Goal: Entertainment & Leisure: Browse casually

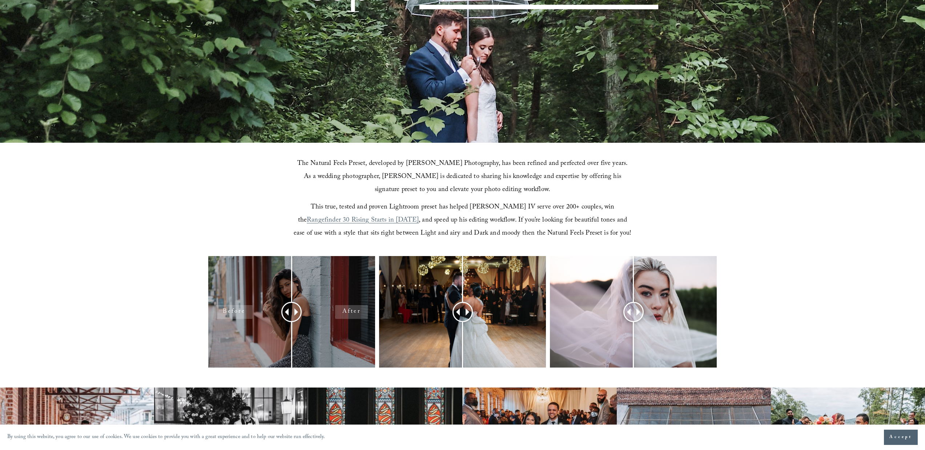
scroll to position [234, 0]
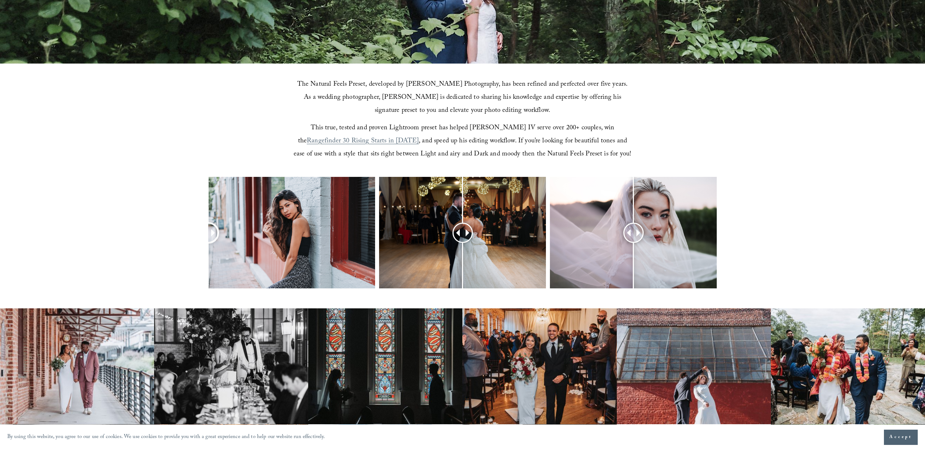
drag, startPoint x: 295, startPoint y: 235, endPoint x: 182, endPoint y: 247, distance: 113.0
click at [182, 247] on div at bounding box center [462, 242] width 925 height 130
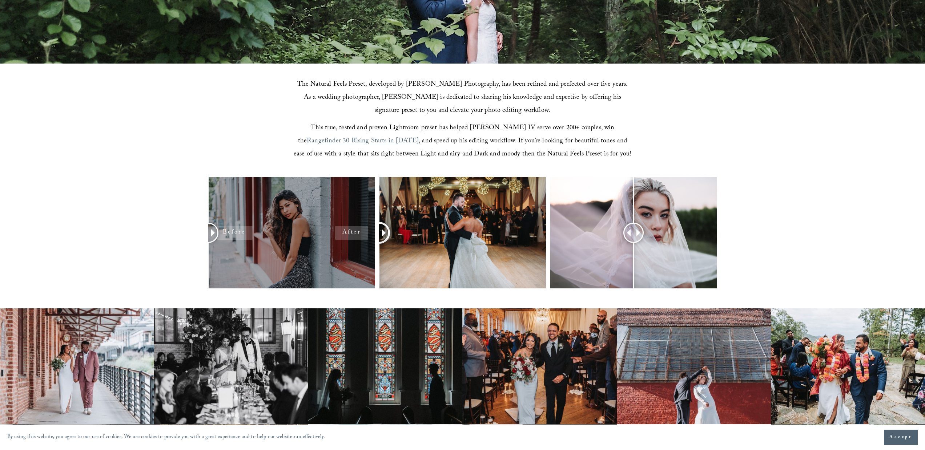
drag, startPoint x: 466, startPoint y: 232, endPoint x: 366, endPoint y: 251, distance: 102.2
click at [366, 251] on div at bounding box center [462, 242] width 925 height 130
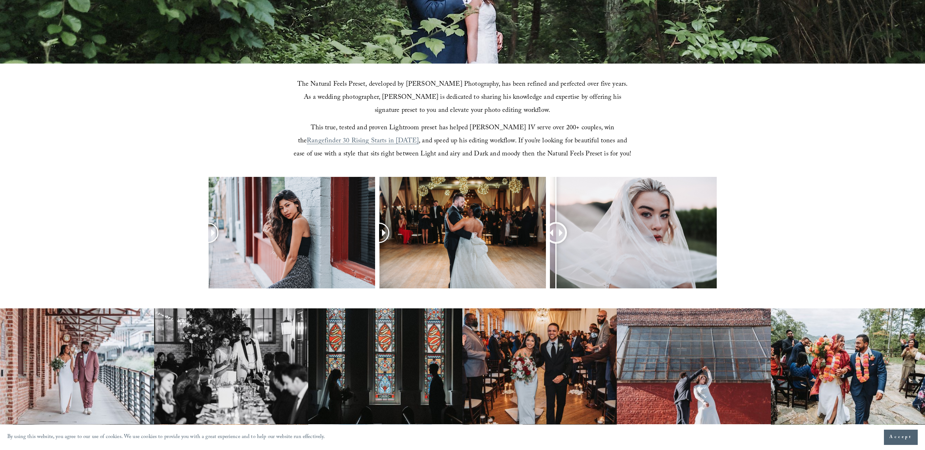
drag, startPoint x: 671, startPoint y: 231, endPoint x: 556, endPoint y: 242, distance: 115.0
click at [556, 242] on div at bounding box center [556, 233] width 20 height 20
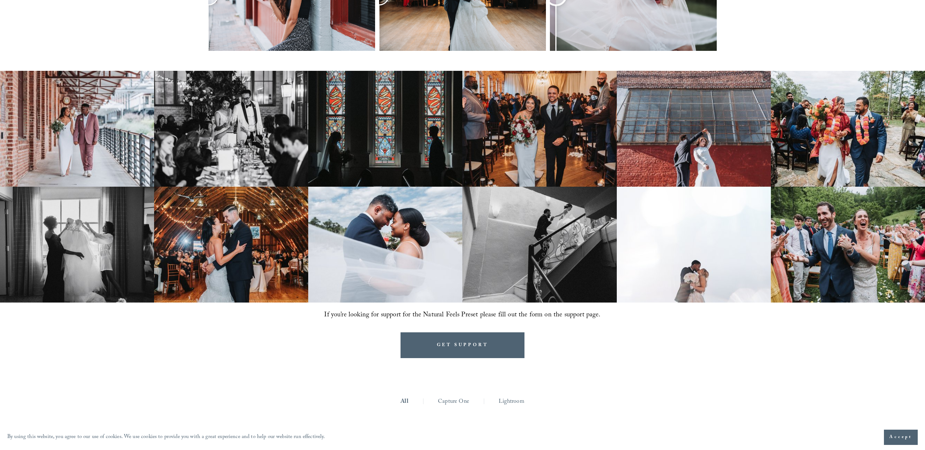
scroll to position [434, 0]
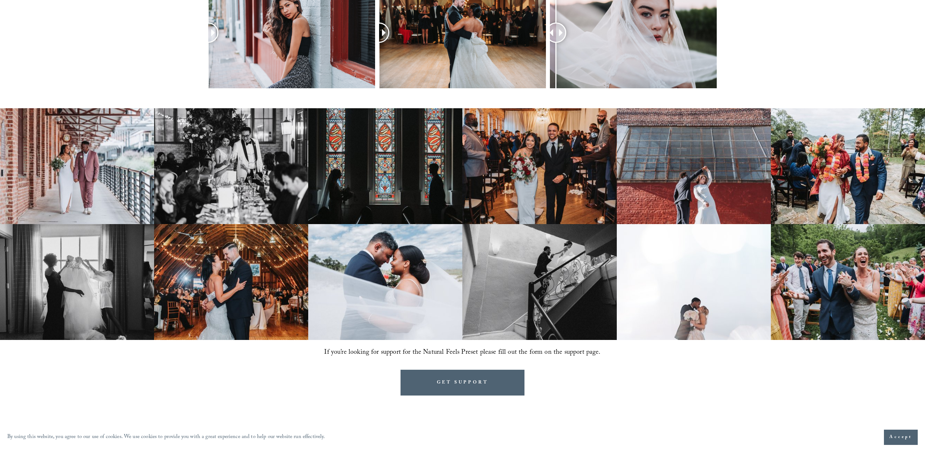
click at [119, 190] on img at bounding box center [77, 166] width 154 height 116
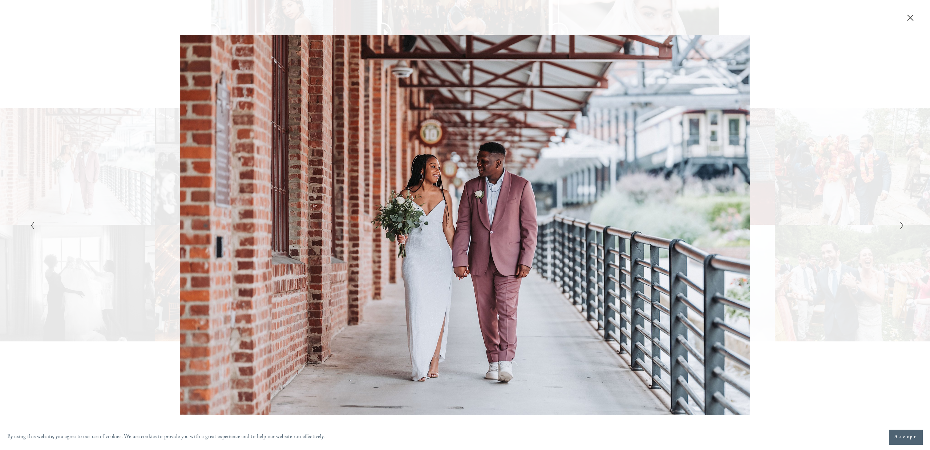
click at [901, 223] on icon "Next Slide" at bounding box center [902, 225] width 5 height 9
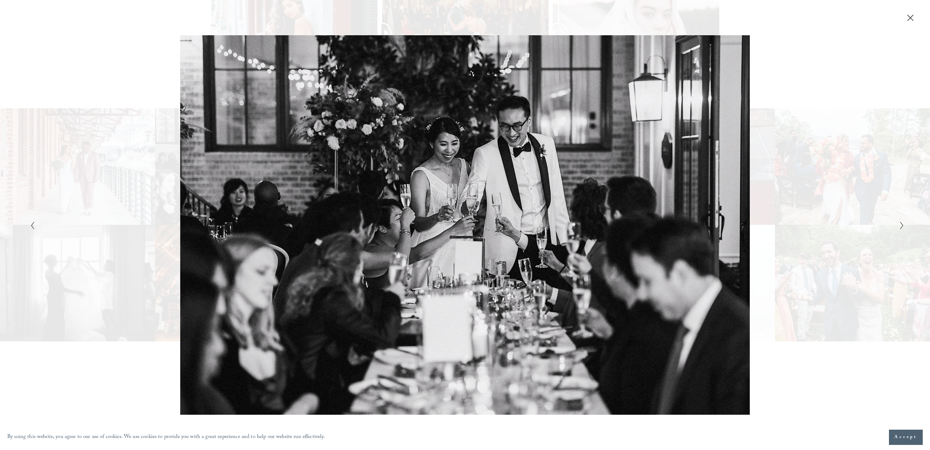
click at [901, 223] on icon "Next Slide" at bounding box center [902, 225] width 5 height 9
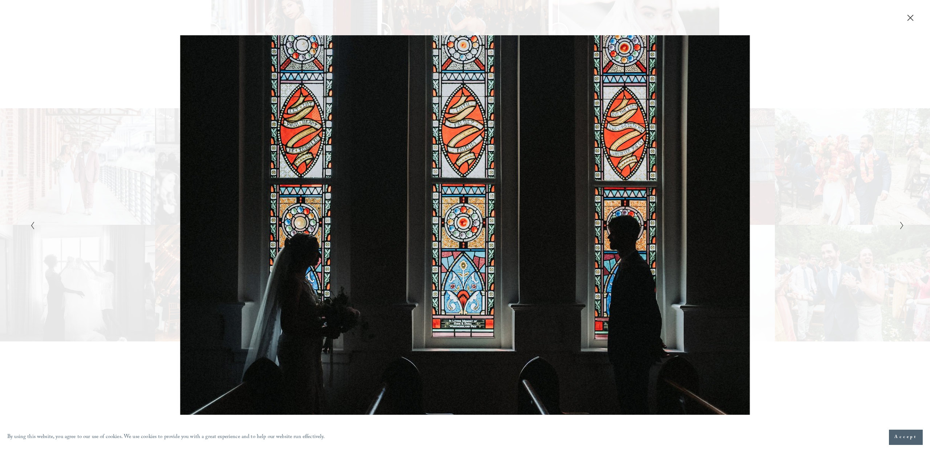
click at [901, 223] on icon "Next Slide" at bounding box center [902, 225] width 5 height 9
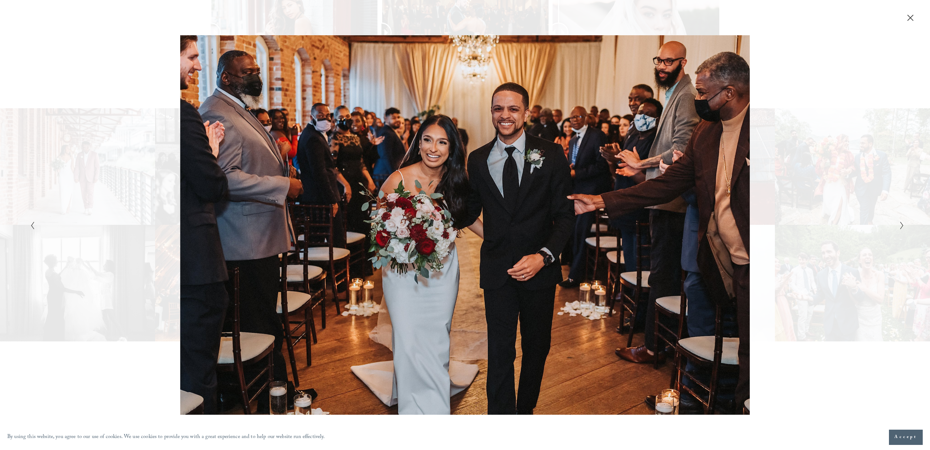
click at [901, 223] on icon "Next Slide" at bounding box center [902, 225] width 5 height 9
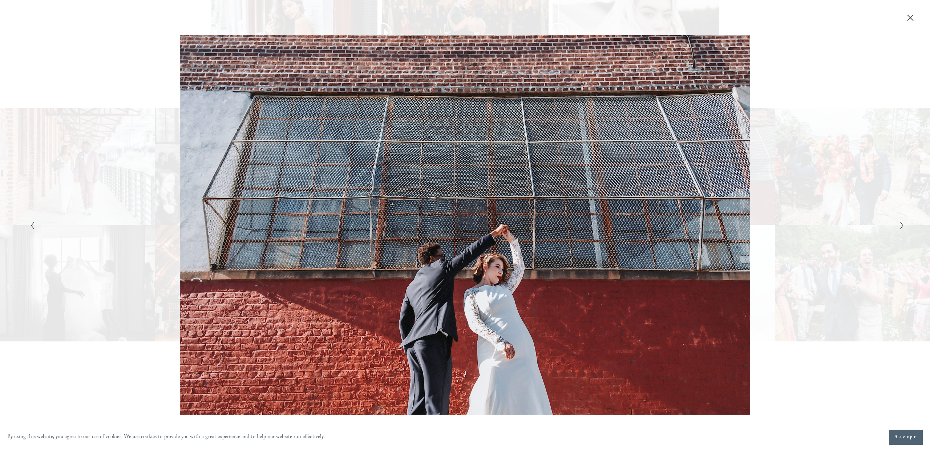
click at [901, 223] on icon "Next Slide" at bounding box center [902, 225] width 5 height 9
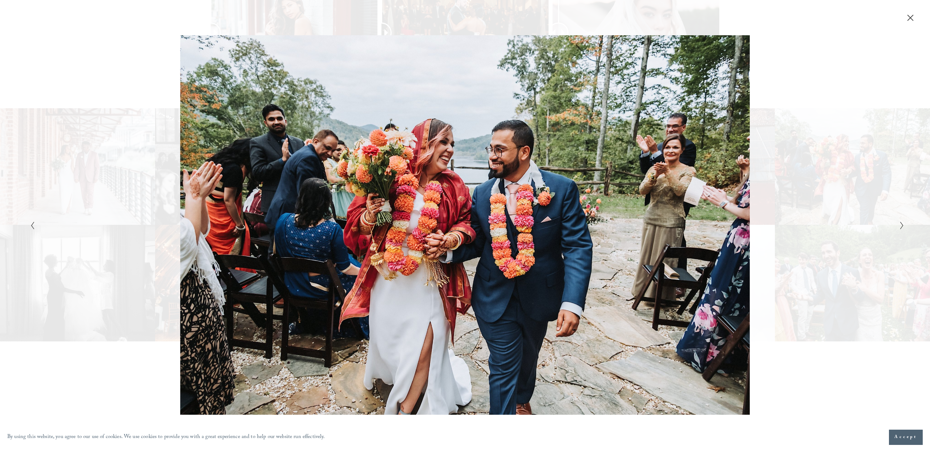
click at [806, 346] on div "Gallery" at bounding box center [683, 225] width 437 height 380
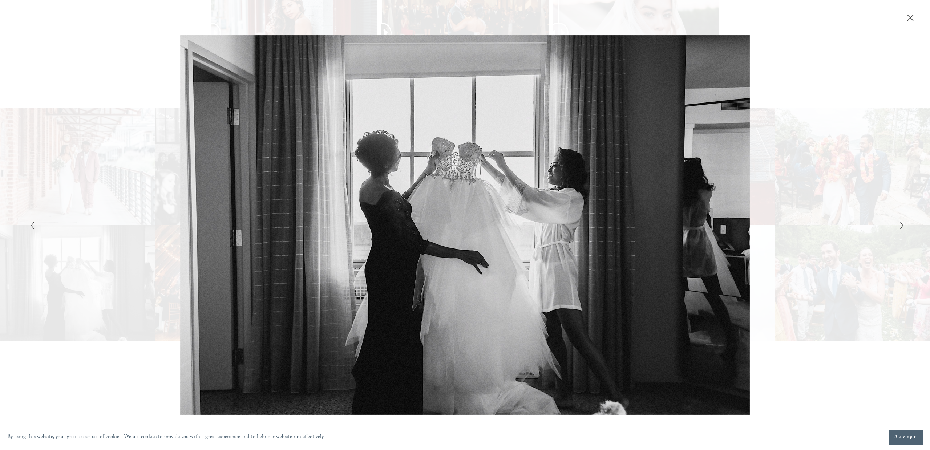
click at [898, 223] on button "Next Slide" at bounding box center [900, 225] width 5 height 9
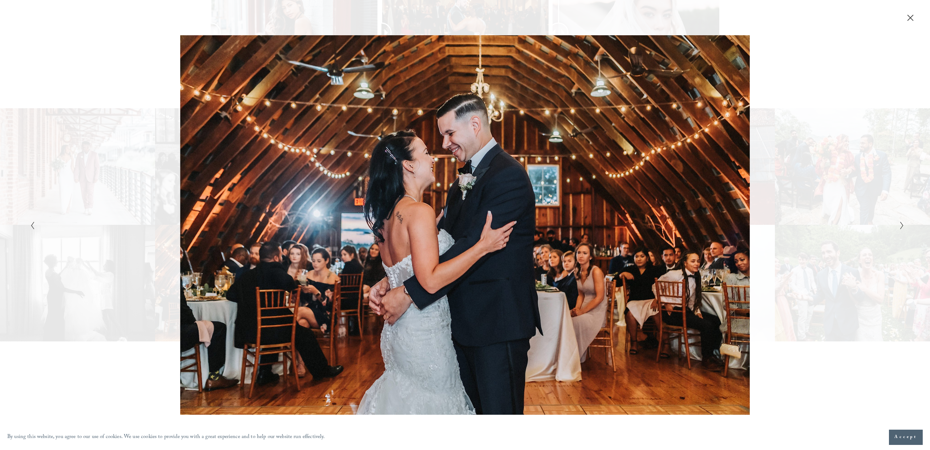
click at [898, 223] on button "Next Slide" at bounding box center [900, 225] width 5 height 9
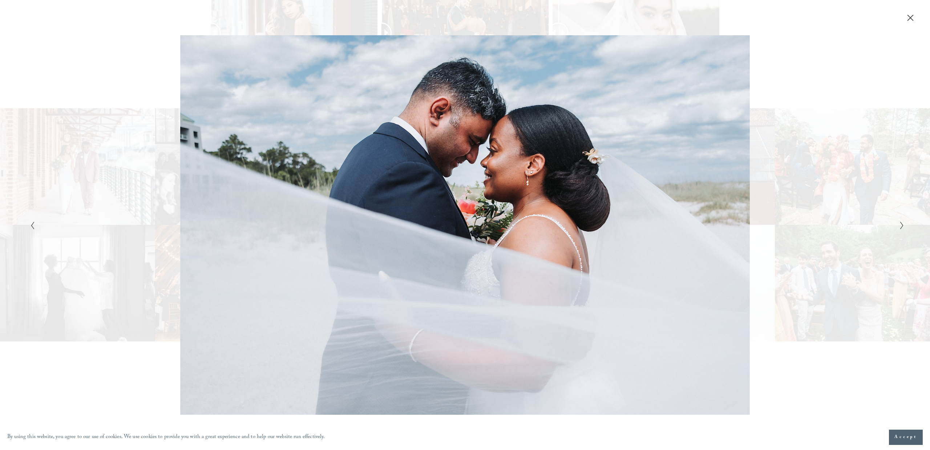
click at [39, 223] on div "Gallery" at bounding box center [246, 225] width 437 height 380
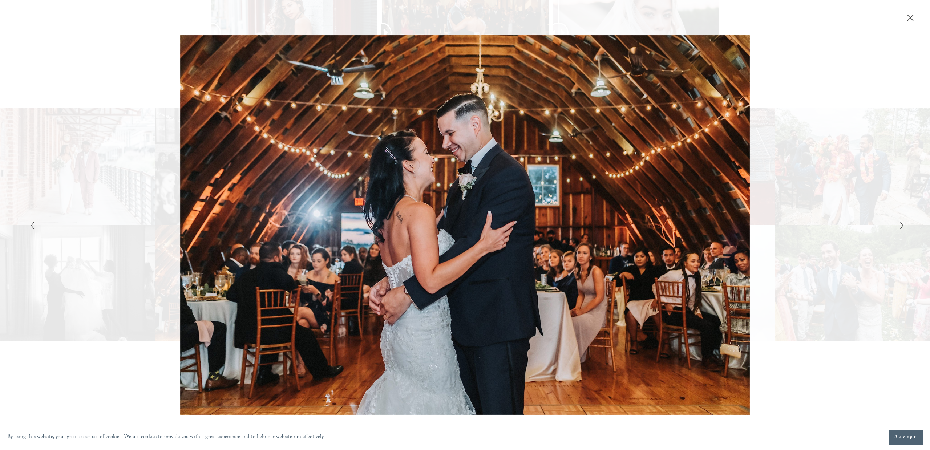
click at [898, 223] on button "Next Slide" at bounding box center [900, 225] width 5 height 9
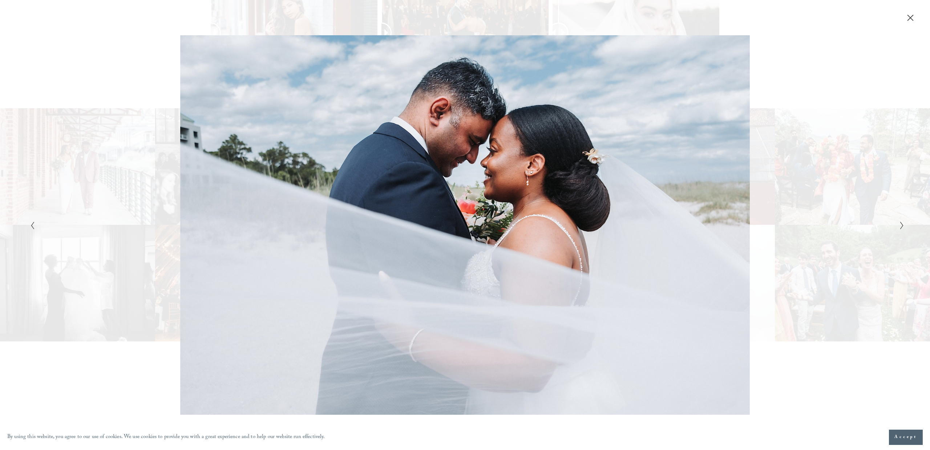
click at [898, 223] on button "Next Slide" at bounding box center [900, 225] width 5 height 9
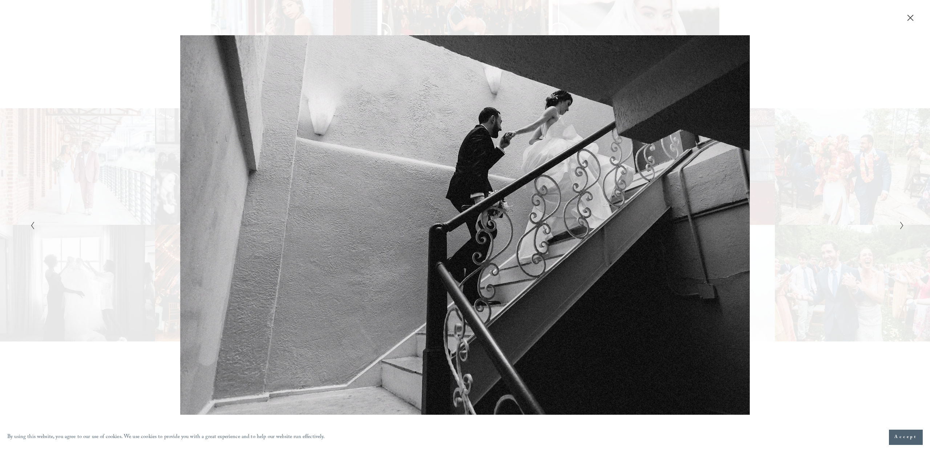
click at [898, 223] on button "Next Slide" at bounding box center [900, 225] width 5 height 9
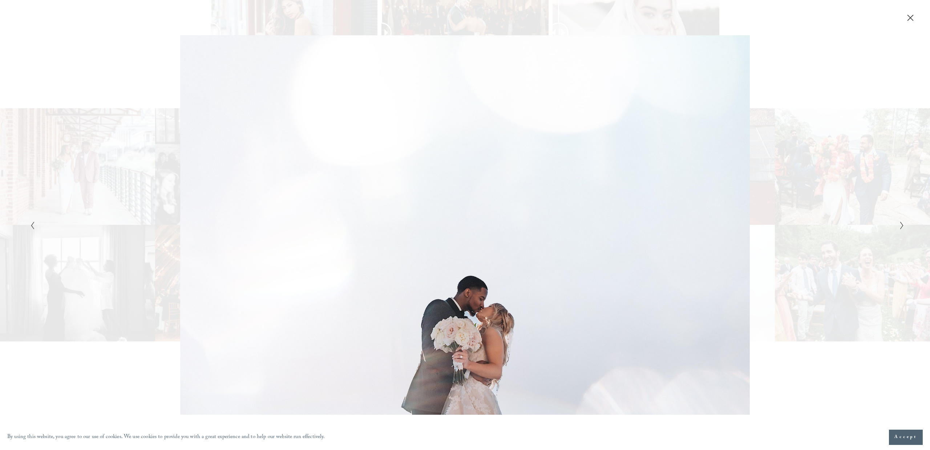
click at [898, 223] on button "Next Slide" at bounding box center [900, 225] width 5 height 9
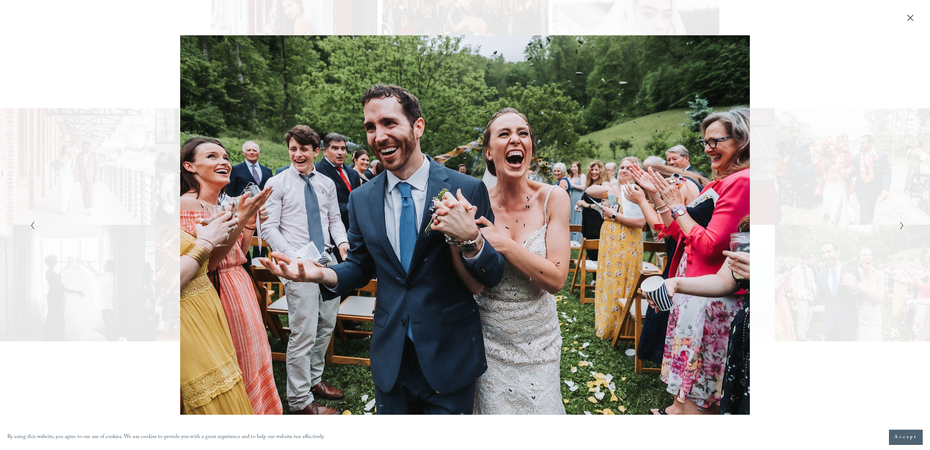
click at [898, 223] on button "Next Slide" at bounding box center [900, 225] width 5 height 9
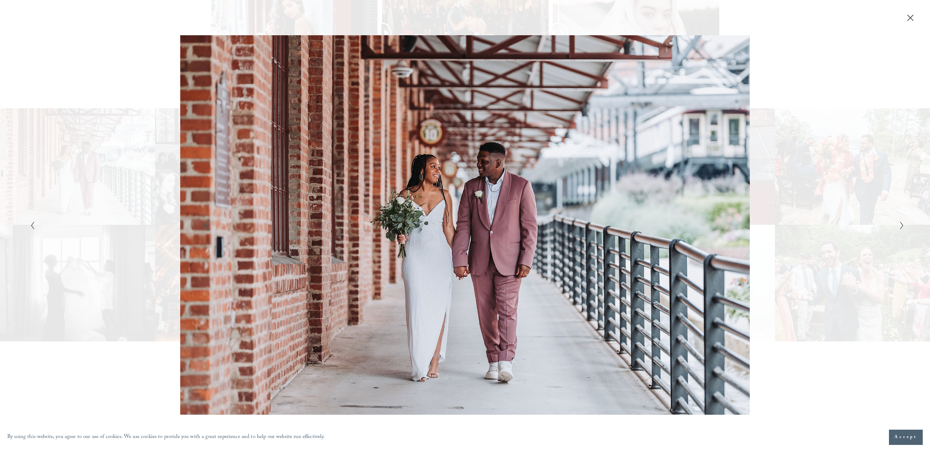
click at [898, 223] on button "Next Slide" at bounding box center [900, 225] width 5 height 9
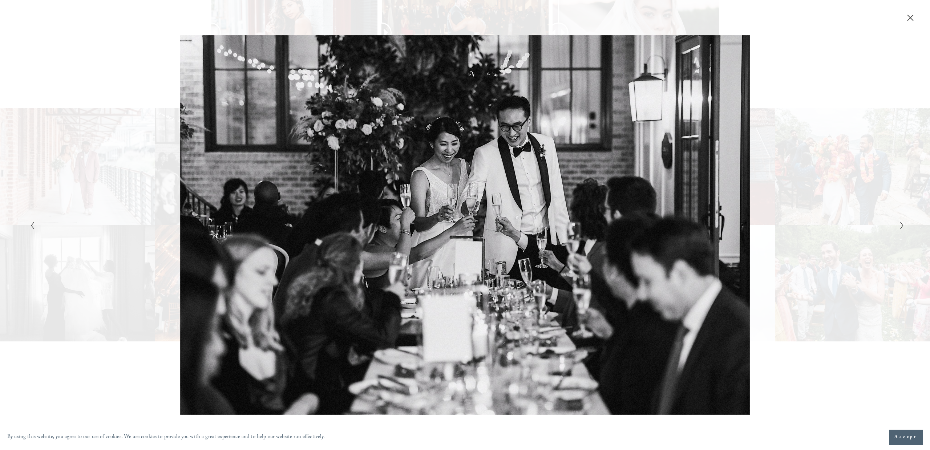
click at [898, 223] on button "Next Slide" at bounding box center [900, 225] width 5 height 9
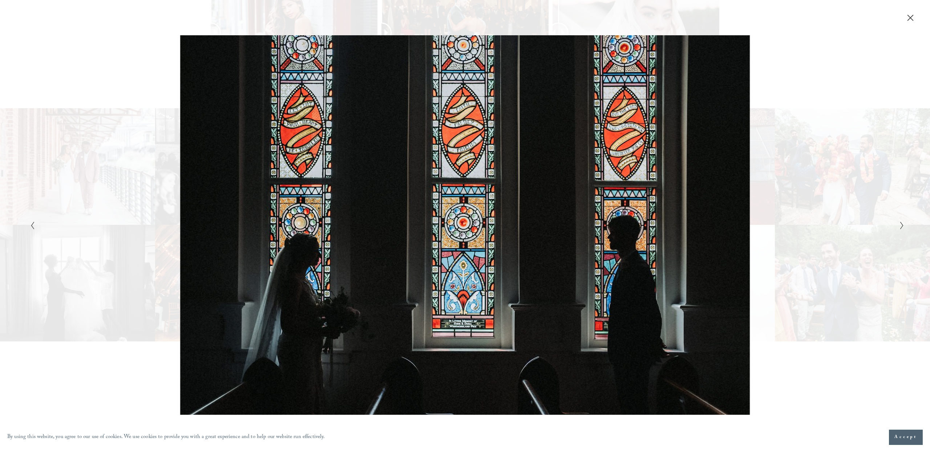
click at [898, 223] on button "Next Slide" at bounding box center [900, 225] width 5 height 9
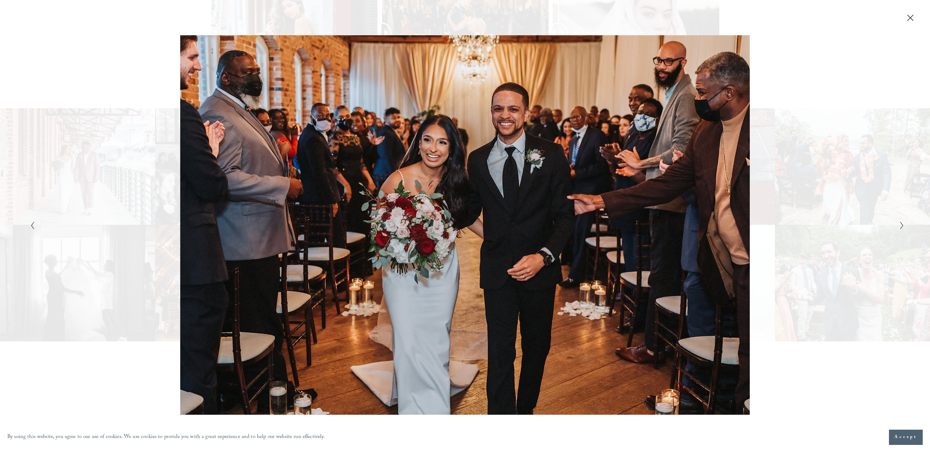
click at [898, 223] on button "Next Slide" at bounding box center [900, 225] width 5 height 9
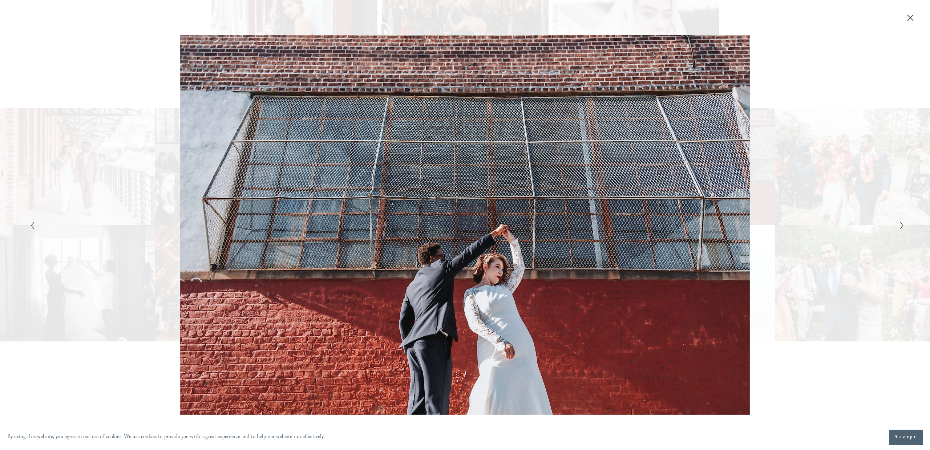
click at [915, 17] on button "Close" at bounding box center [911, 18] width 12 height 8
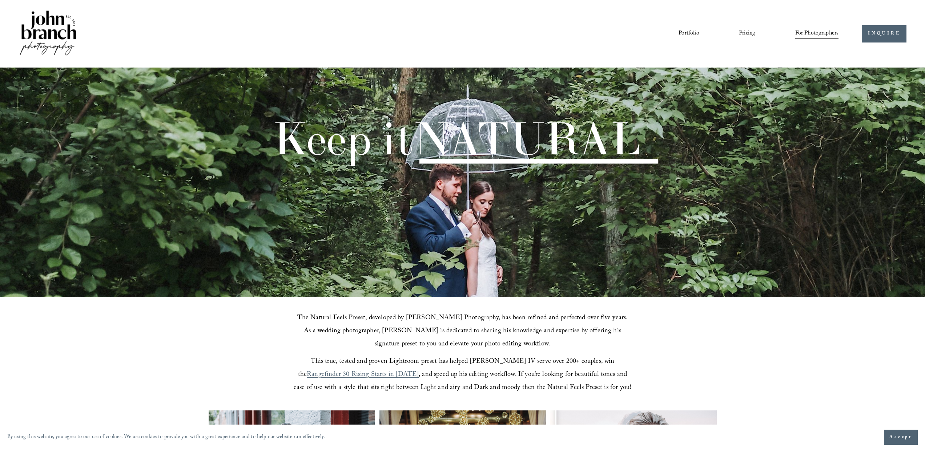
click at [56, 26] on img at bounding box center [48, 33] width 59 height 49
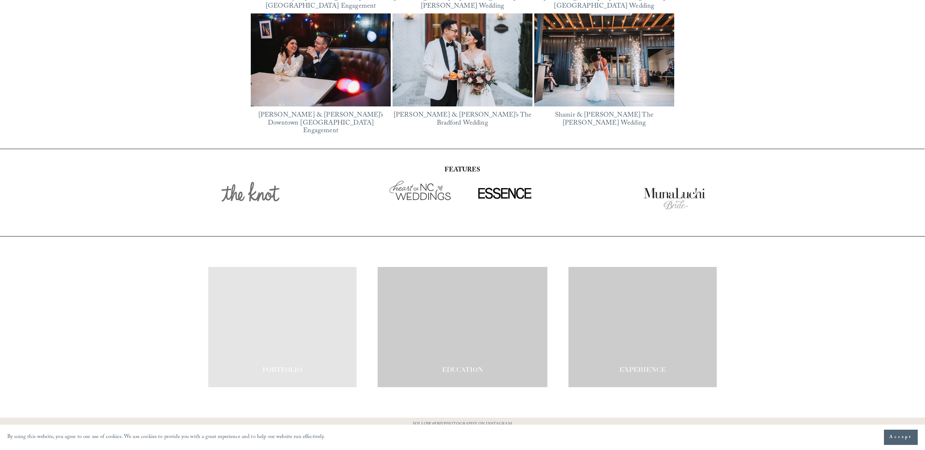
scroll to position [1344, 0]
